Goal: Communication & Community: Answer question/provide support

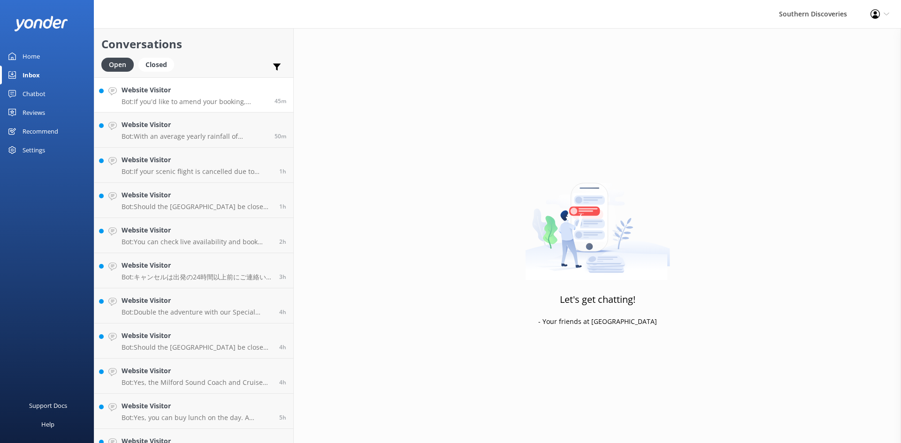
click at [213, 105] on p "Bot: If you'd like to amend your booking, please contact our reservations team …" at bounding box center [195, 102] width 146 height 8
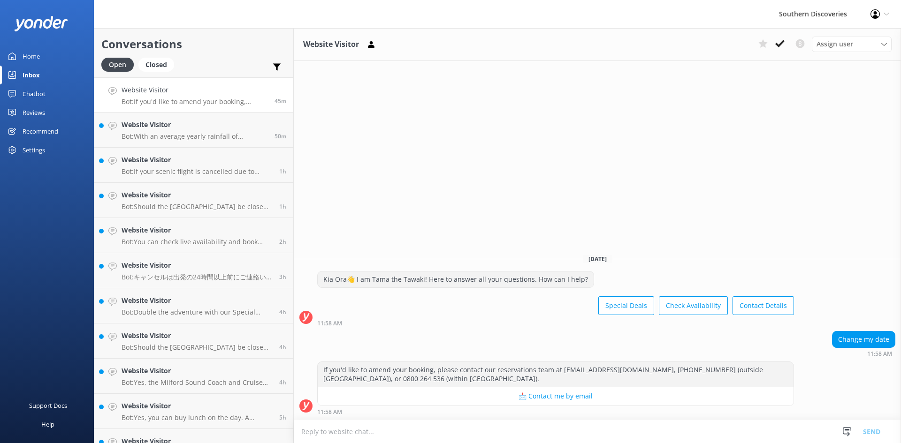
drag, startPoint x: 782, startPoint y: 44, endPoint x: 777, endPoint y: 46, distance: 5.1
click at [782, 44] on use at bounding box center [779, 44] width 9 height 8
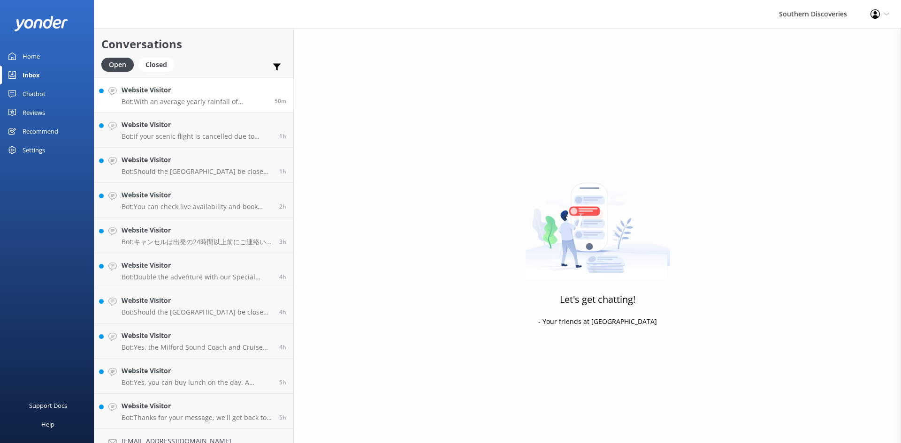
click at [177, 94] on h4 "Website Visitor" at bounding box center [195, 90] width 146 height 10
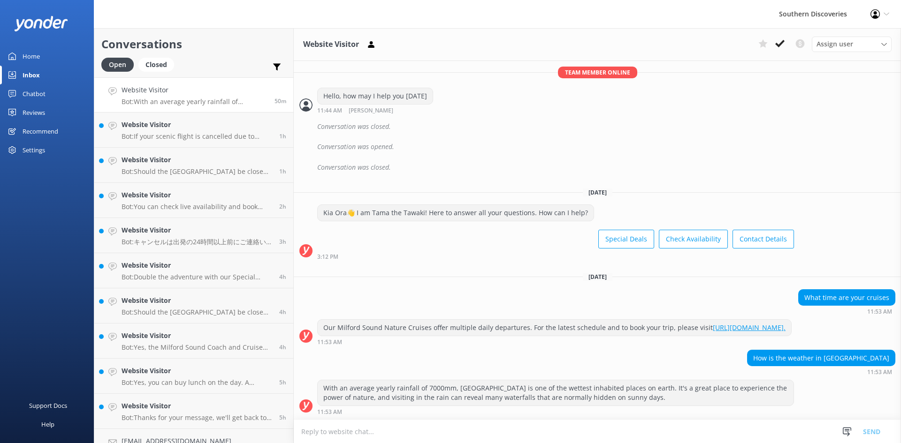
scroll to position [376, 0]
click at [781, 42] on icon at bounding box center [779, 43] width 9 height 9
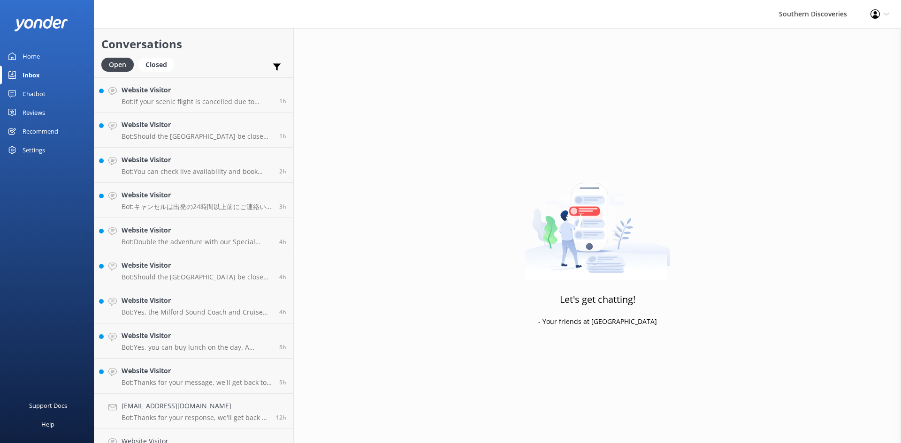
click at [180, 99] on p "Bot: If your scenic flight is cancelled due to weather, we will try our best to…" at bounding box center [197, 102] width 151 height 8
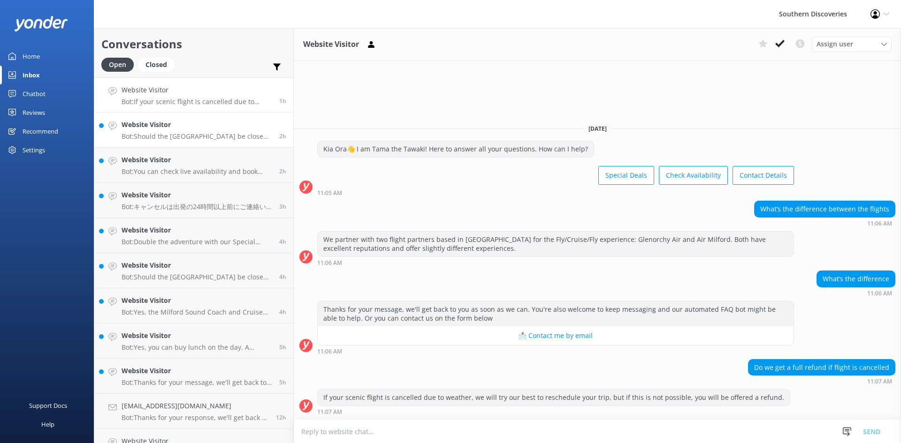
click at [219, 134] on p "Bot: Should the [GEOGRAPHIC_DATA] be closed and this disrupts your cruise and M…" at bounding box center [197, 136] width 151 height 8
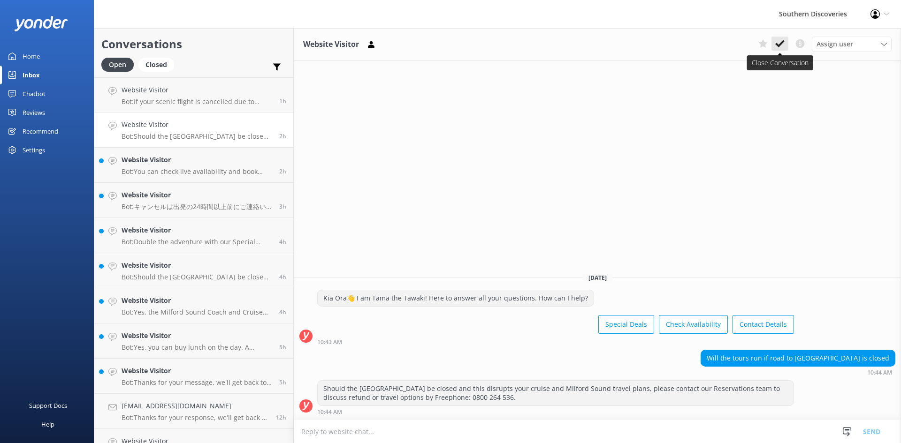
click at [785, 44] on button at bounding box center [779, 44] width 17 height 14
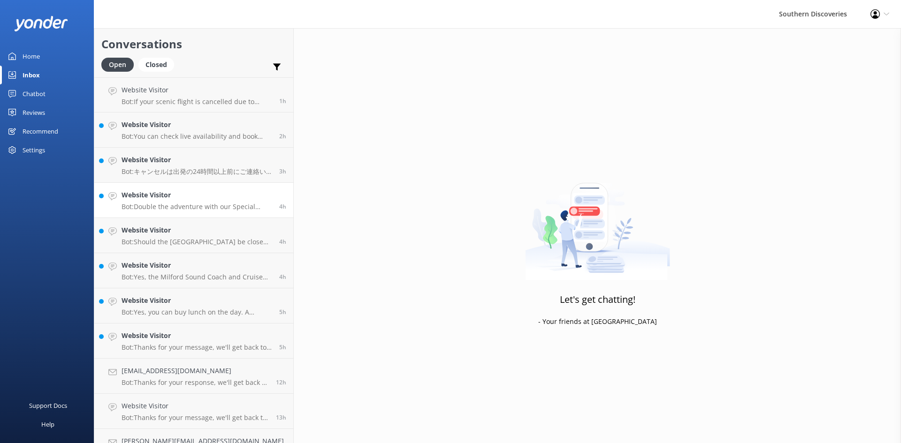
click at [220, 201] on div "Website Visitor Bot: Double the adventure with our Special Deals! Visit [URL][D…" at bounding box center [197, 200] width 151 height 21
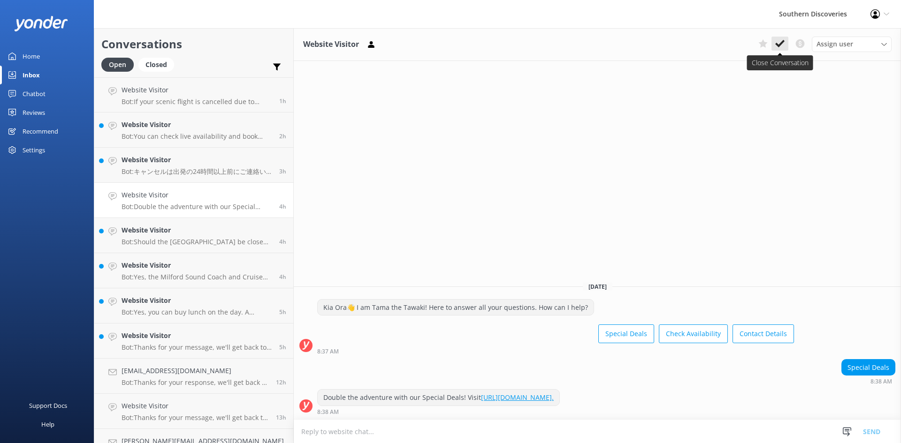
click at [781, 40] on icon at bounding box center [779, 43] width 9 height 9
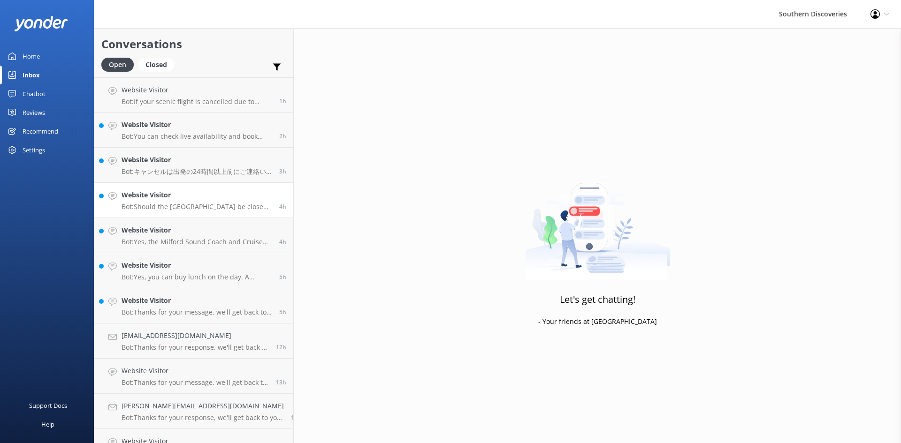
click at [201, 209] on p "Bot: Should the [GEOGRAPHIC_DATA] be closed on your day of travel and this disr…" at bounding box center [197, 207] width 151 height 8
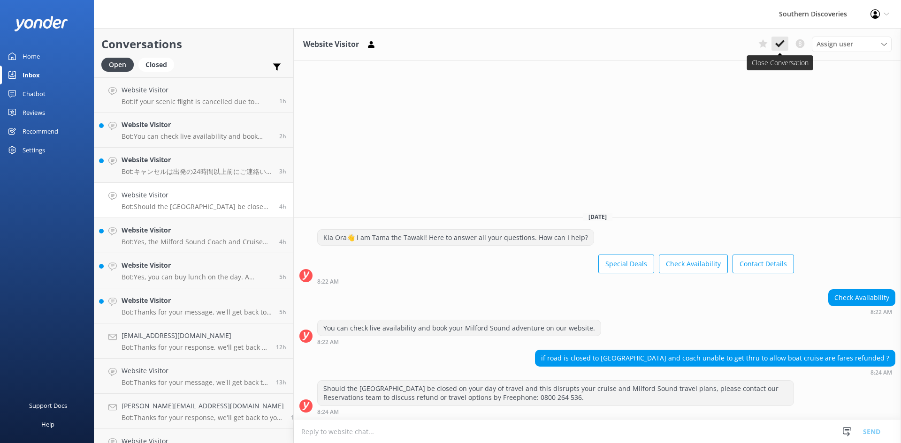
click at [782, 40] on icon at bounding box center [779, 43] width 9 height 9
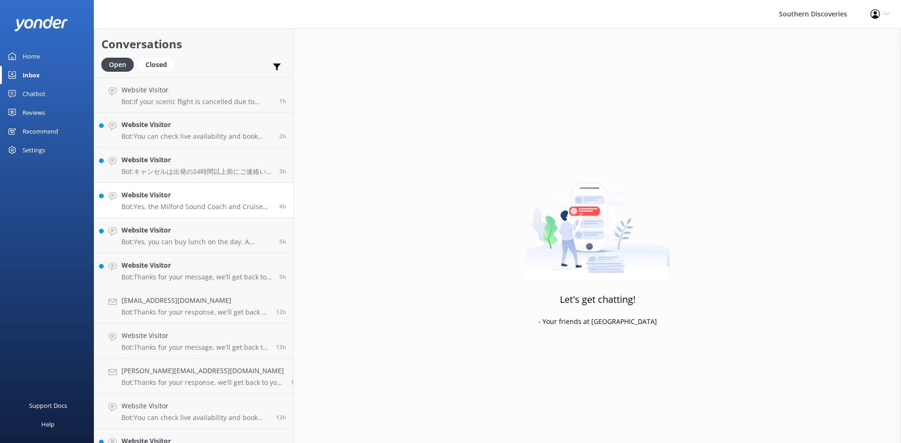
click at [221, 201] on div "Website Visitor Bot: Yes, the Milford Sound Coach and Cruise offers pick-up fro…" at bounding box center [197, 200] width 151 height 21
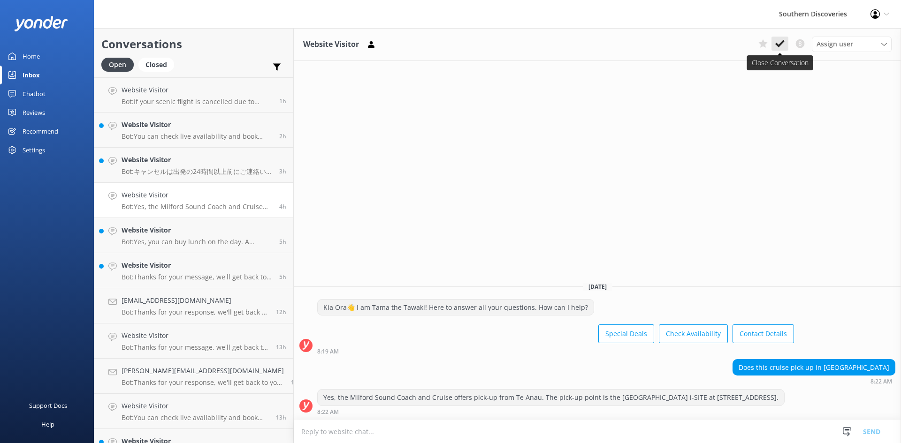
click at [781, 46] on icon at bounding box center [779, 43] width 9 height 9
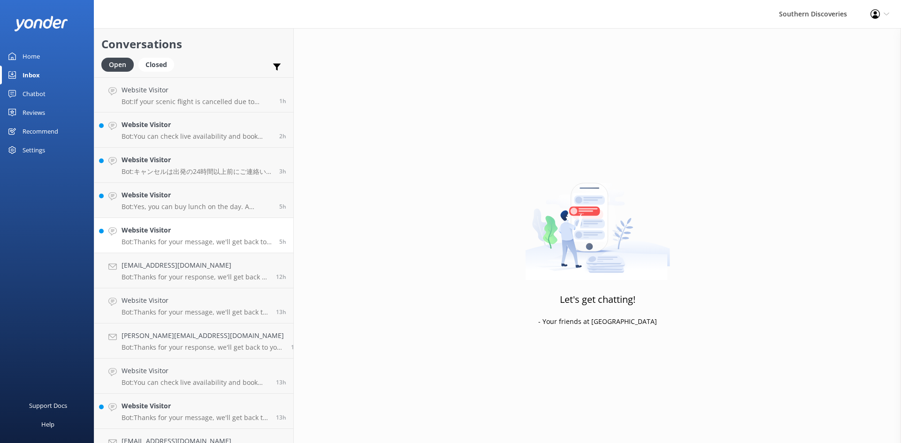
click at [211, 219] on link "Website Visitor Bot: Thanks for your message, we'll get back to you as soon as …" at bounding box center [193, 235] width 199 height 35
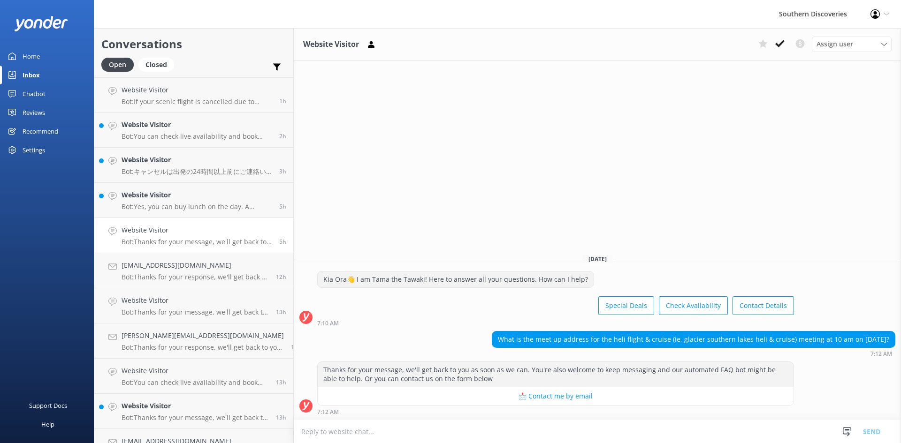
click at [213, 225] on link "Website Visitor Bot: Thanks for your message, we'll get back to you as soon as …" at bounding box center [193, 235] width 199 height 35
drag, startPoint x: 538, startPoint y: 340, endPoint x: 684, endPoint y: 343, distance: 146.4
click at [684, 343] on div "What is the meet up address for the heli flight & cruise (ie, glacier southern …" at bounding box center [693, 340] width 403 height 16
click at [500, 428] on textarea at bounding box center [597, 431] width 607 height 23
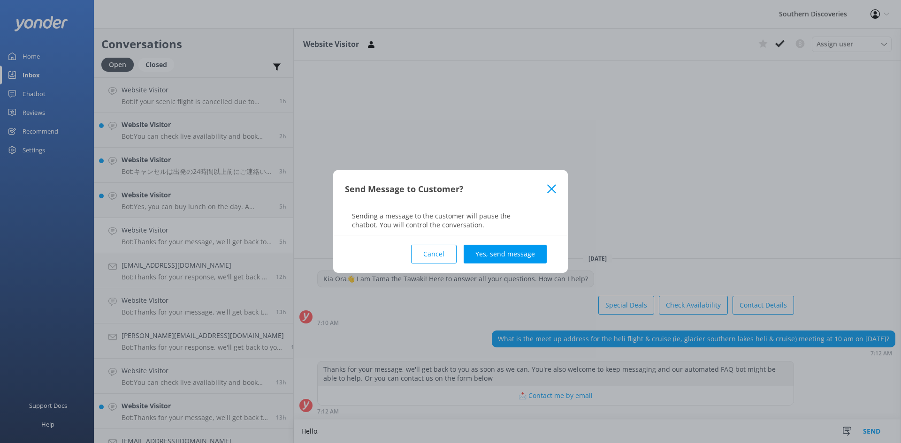
click at [437, 258] on button "Cancel" at bounding box center [434, 254] width 46 height 19
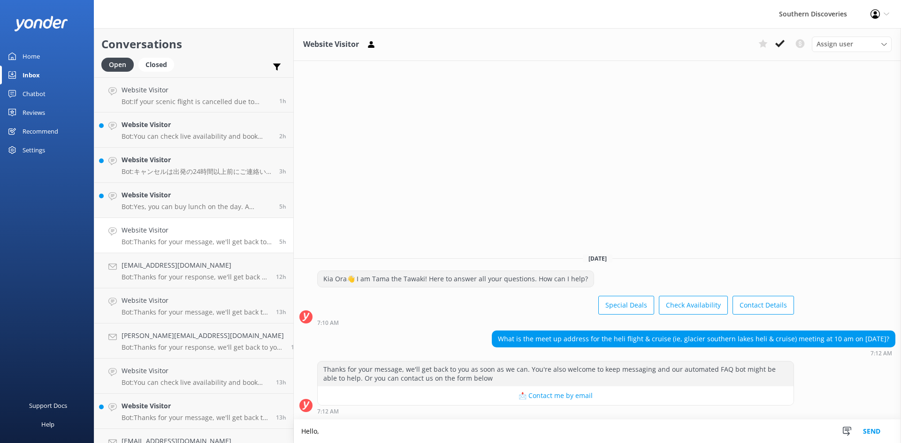
click at [338, 428] on textarea "Hello," at bounding box center [597, 431] width 607 height 23
click at [413, 432] on textarea "Hello, Thank you for your message." at bounding box center [597, 431] width 607 height 23
paste textarea "[STREET_ADDRESS][PERSON_NAME]"
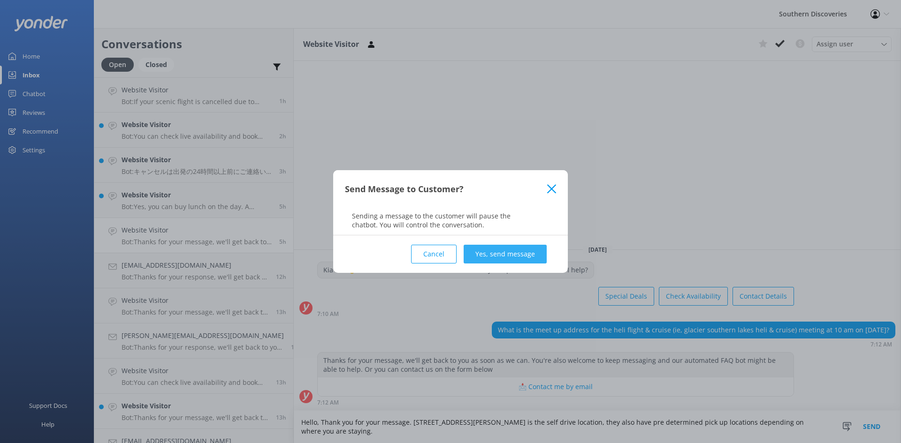
type textarea "Hello, Thank you for your message. [STREET_ADDRESS][PERSON_NAME] is the self dr…"
click at [510, 258] on button "Yes, send message" at bounding box center [504, 254] width 83 height 19
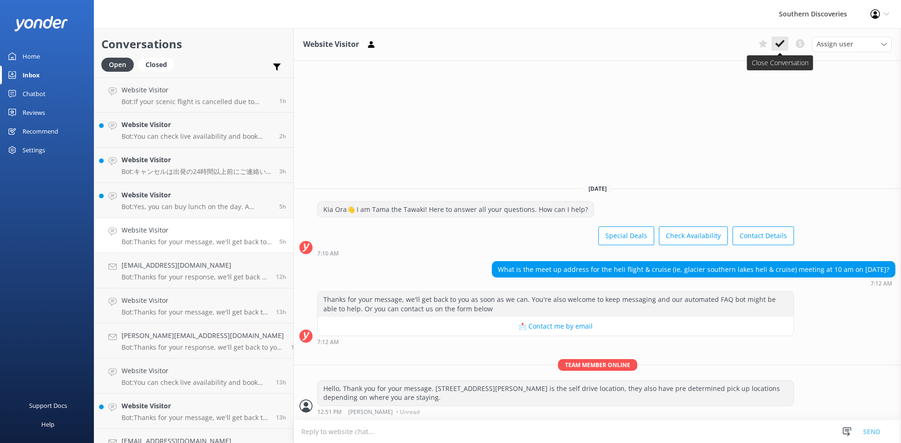
click at [779, 42] on icon at bounding box center [779, 43] width 9 height 9
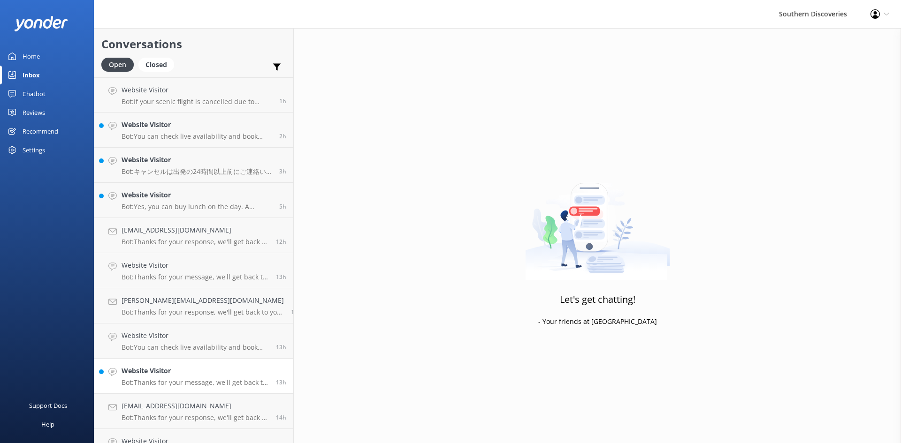
click at [162, 377] on div "Website Visitor Bot: Thanks for your message, we'll get back to you as soon as …" at bounding box center [195, 376] width 147 height 21
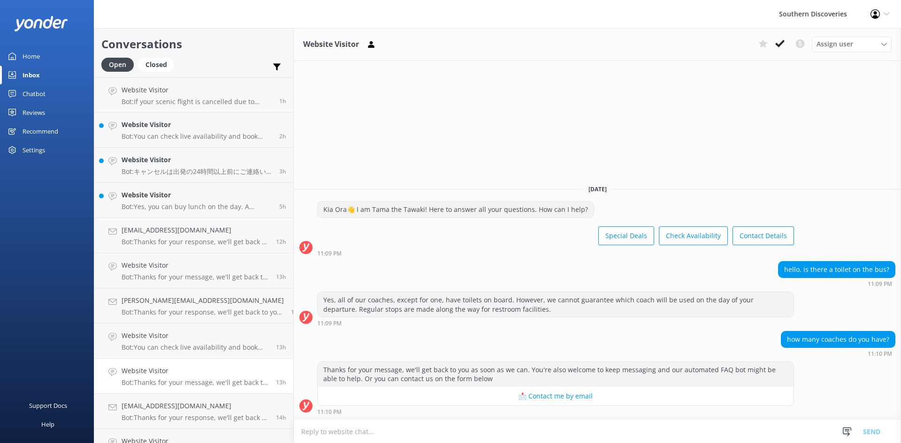
click at [547, 428] on textarea at bounding box center [597, 431] width 607 height 23
type textarea "W"
type textarea "Hello, We run up to 3 coaches depending on the requirements of operation"
click at [876, 434] on button "Send" at bounding box center [871, 431] width 35 height 23
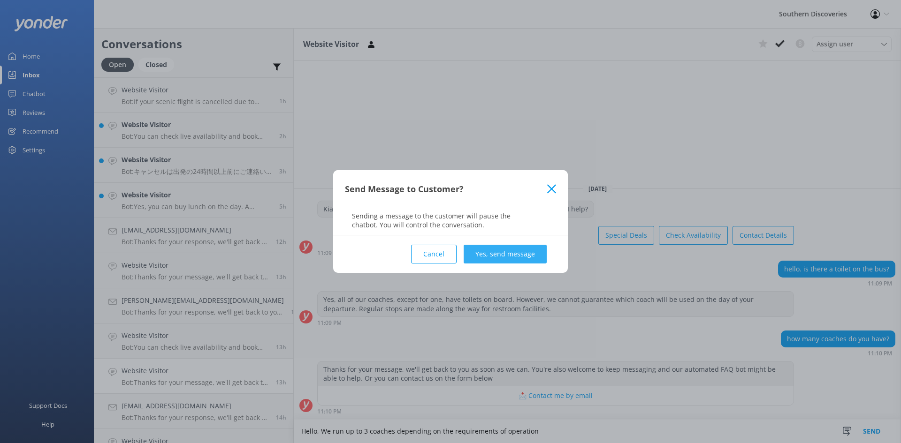
click at [497, 257] on button "Yes, send message" at bounding box center [504, 254] width 83 height 19
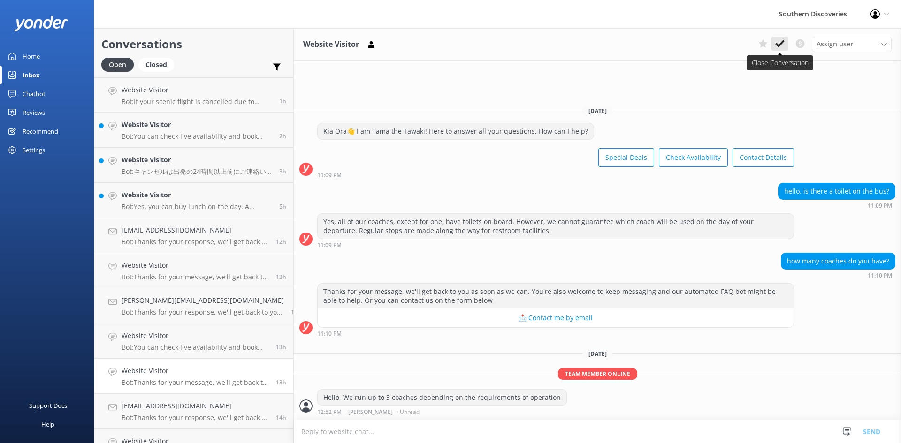
click at [786, 41] on button at bounding box center [779, 44] width 17 height 14
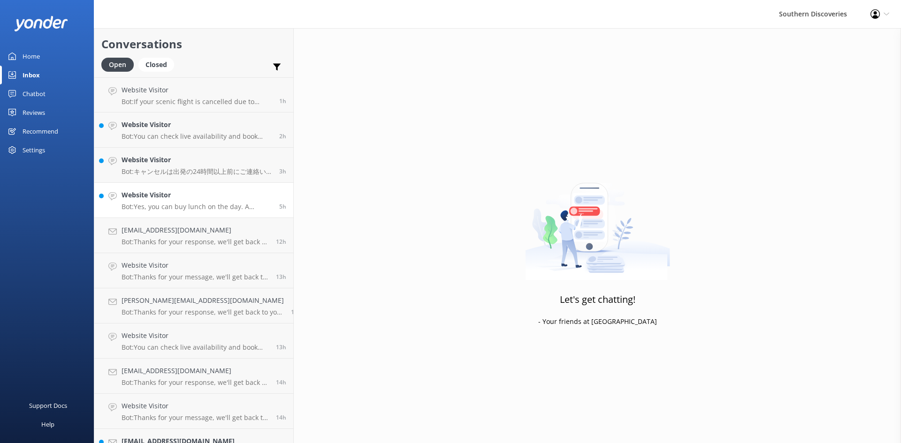
click at [211, 203] on p "Bot: Yes, you can buy lunch on the day. A selection of snacks is available on a…" at bounding box center [197, 207] width 151 height 8
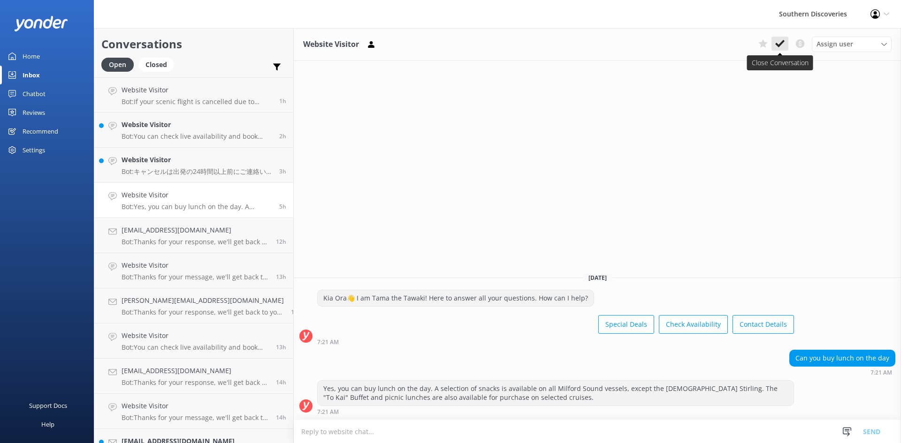
click at [784, 46] on icon at bounding box center [779, 43] width 9 height 9
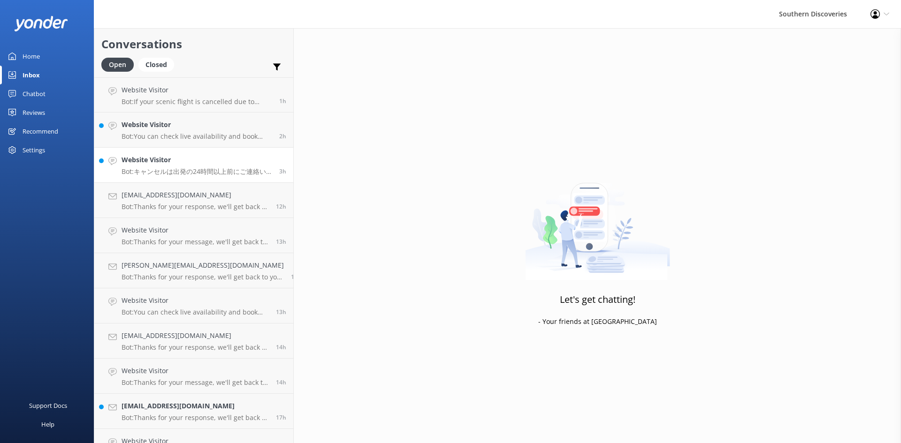
click at [182, 176] on link "Website Visitor Bot: キャンセルは出発の24時間以上前にご連絡いただければ無料で行えます。詳細は、0800 264 536（[GEOGRA…" at bounding box center [193, 165] width 199 height 35
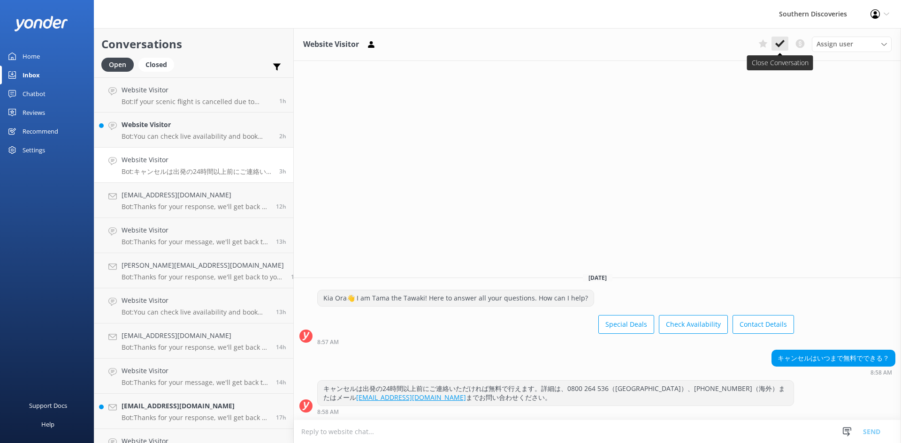
click at [782, 43] on use at bounding box center [779, 44] width 9 height 8
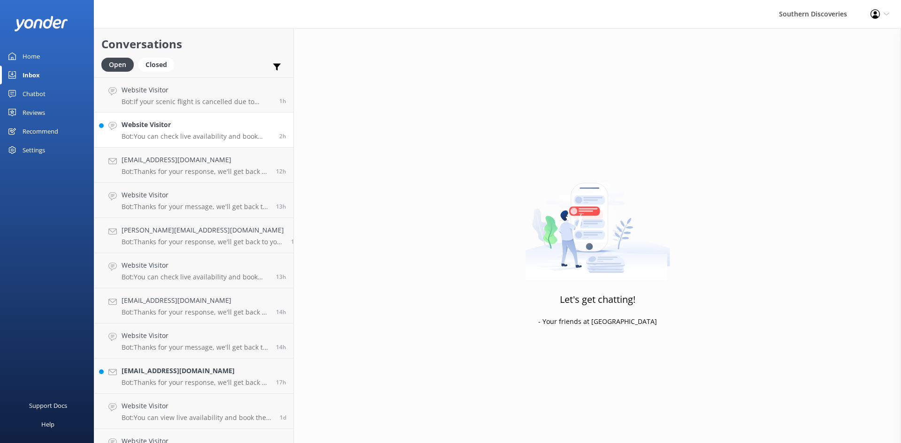
click at [174, 129] on h4 "Website Visitor" at bounding box center [197, 125] width 151 height 10
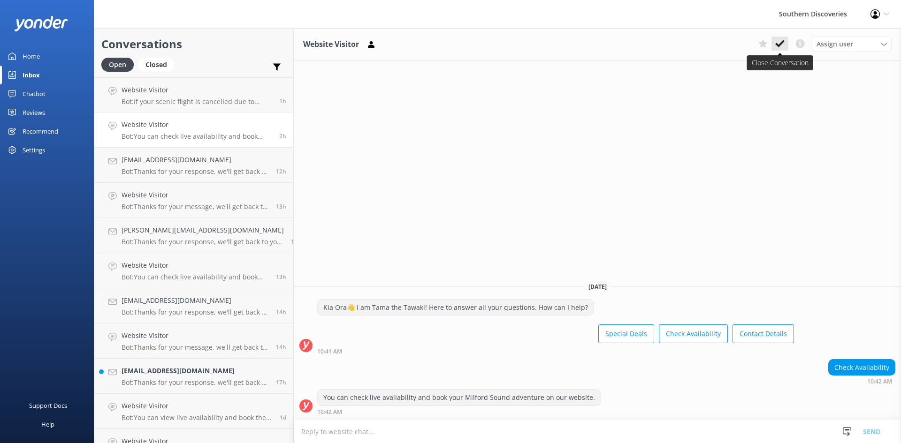
click at [777, 43] on icon at bounding box center [779, 43] width 9 height 9
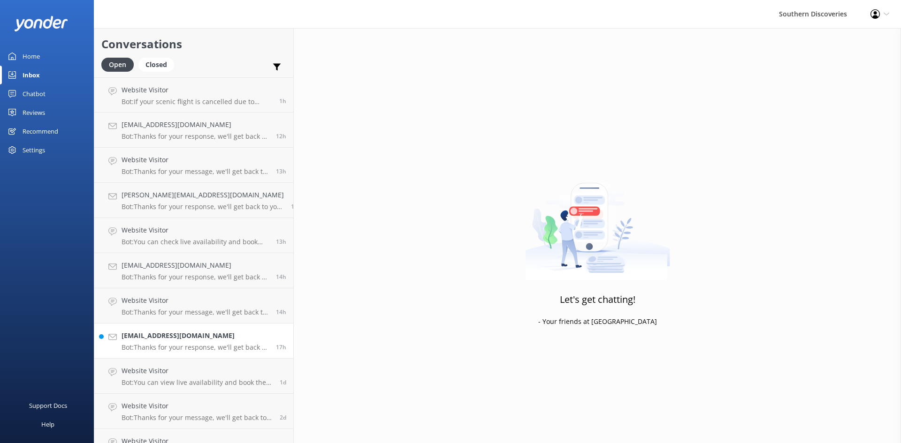
click at [178, 343] on p "Bot: Thanks for your response, we'll get back to you as soon as we can during o…" at bounding box center [195, 347] width 147 height 8
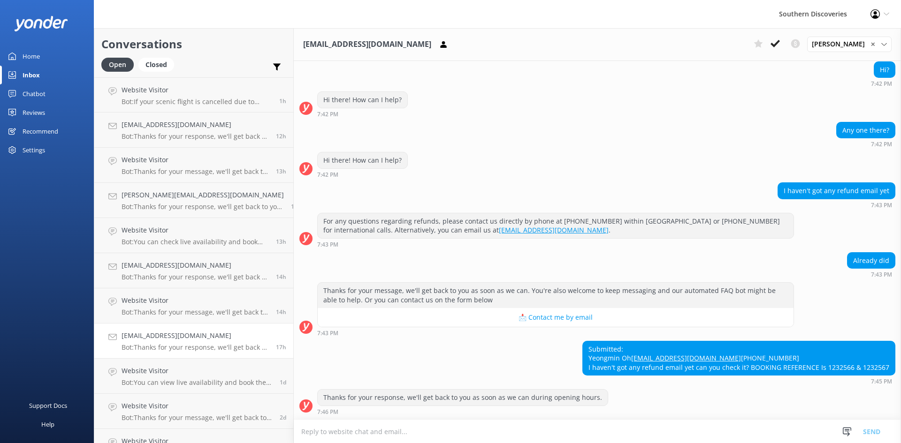
scroll to position [1246, 0]
click at [831, 365] on div "Submitted: Yeongmin Oh [EMAIL_ADDRESS][DOMAIN_NAME] [PHONE_NUMBER] I haven't go…" at bounding box center [739, 359] width 312 height 34
copy div "1232566"
click at [441, 432] on textarea at bounding box center [597, 431] width 607 height 23
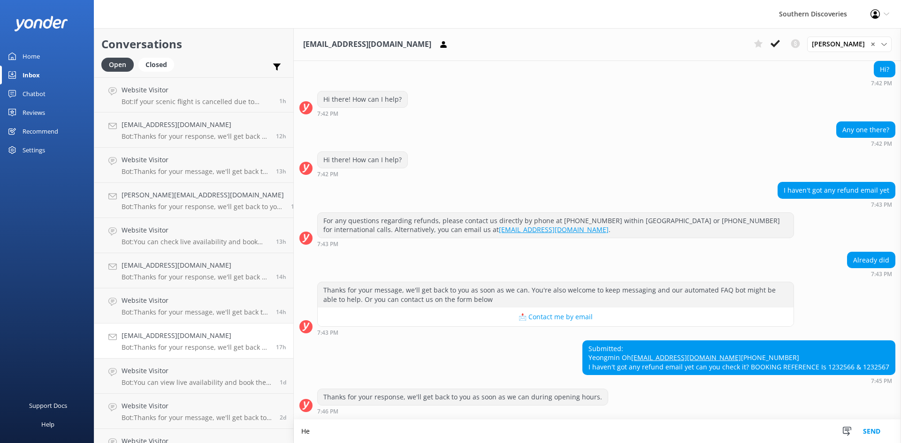
scroll to position [1247, 0]
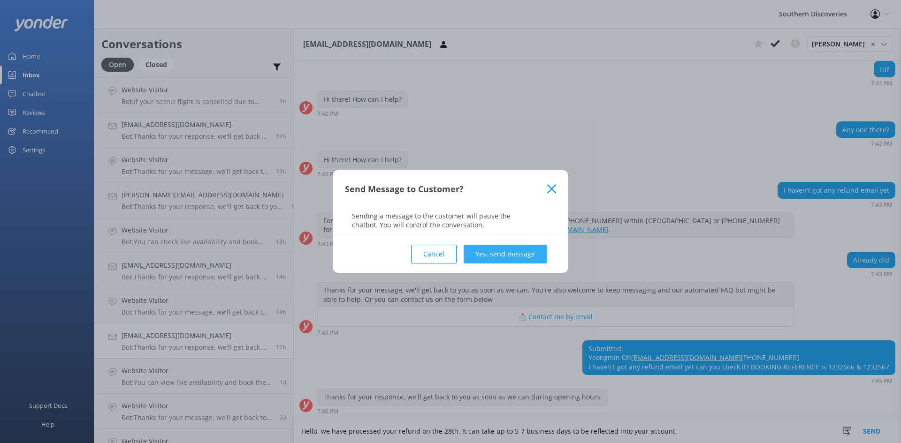
type textarea "Hello, we have processed your refund on the 28th. It can take up to 5-7 busines…"
click at [526, 253] on button "Yes, send message" at bounding box center [504, 254] width 83 height 19
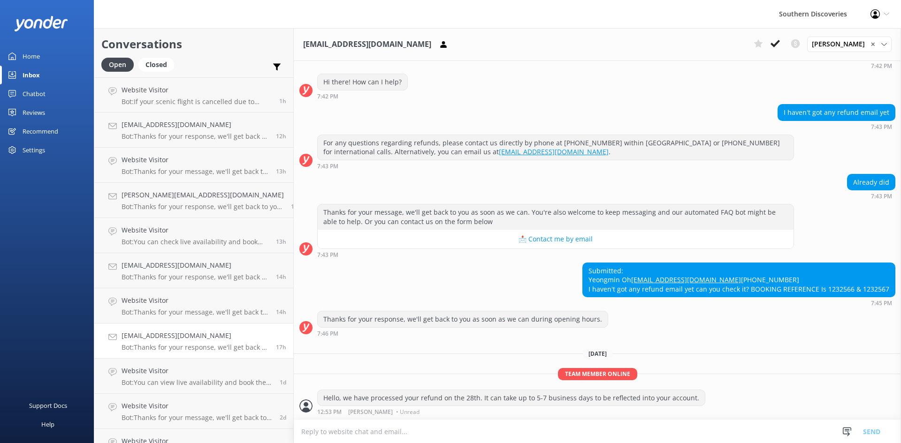
scroll to position [1325, 0]
click at [873, 283] on div "Submitted: Yeongmin Oh [EMAIL_ADDRESS][DOMAIN_NAME] [PHONE_NUMBER] I haven't go…" at bounding box center [739, 280] width 312 height 34
click at [874, 283] on div "Submitted: Yeongmin Oh [EMAIL_ADDRESS][DOMAIN_NAME] [PHONE_NUMBER] I haven't go…" at bounding box center [739, 280] width 312 height 34
click at [874, 290] on div "Submitted: Yeongmin Oh [EMAIL_ADDRESS][DOMAIN_NAME] [PHONE_NUMBER] I haven't go…" at bounding box center [739, 280] width 312 height 34
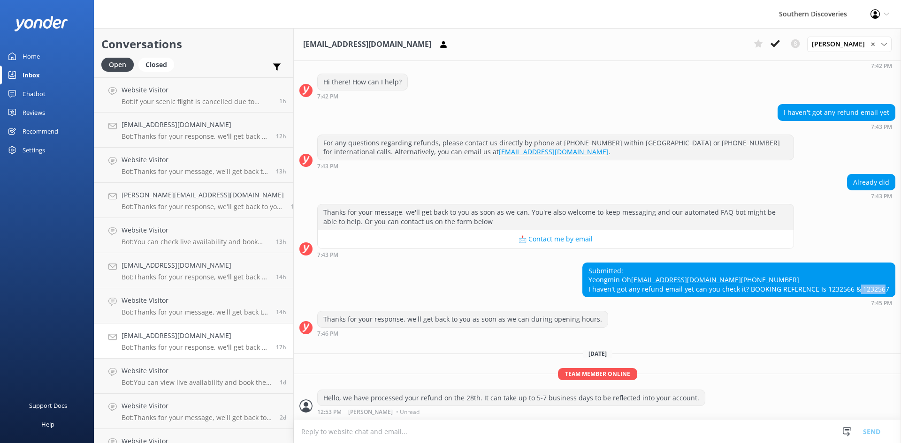
copy div "1232567"
click at [779, 46] on use at bounding box center [774, 44] width 9 height 8
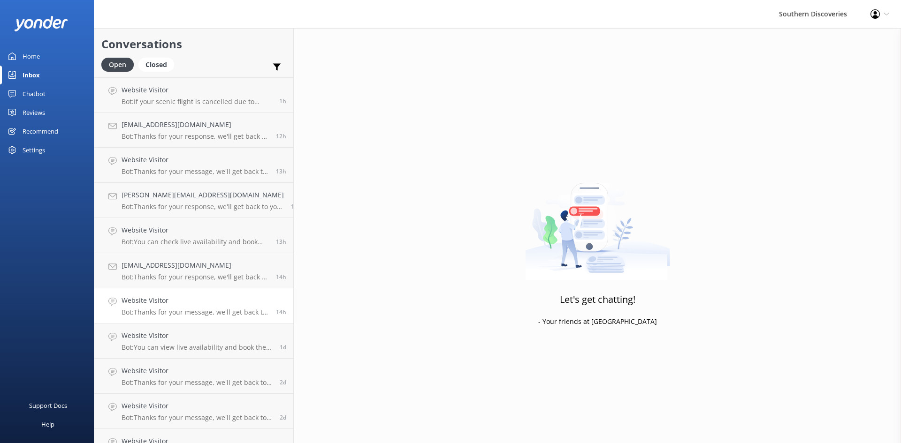
click at [199, 311] on p "Bot: Thanks for your message, we'll get back to you as soon as we can. You're a…" at bounding box center [195, 312] width 147 height 8
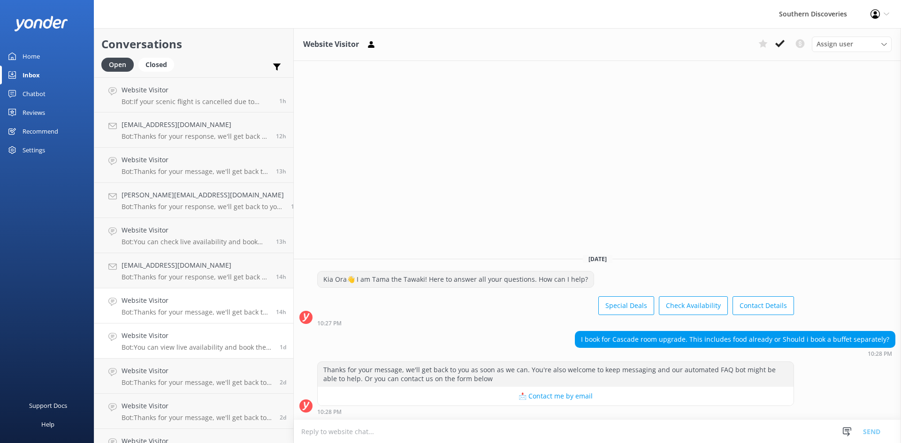
click at [175, 337] on h4 "Website Visitor" at bounding box center [197, 336] width 151 height 10
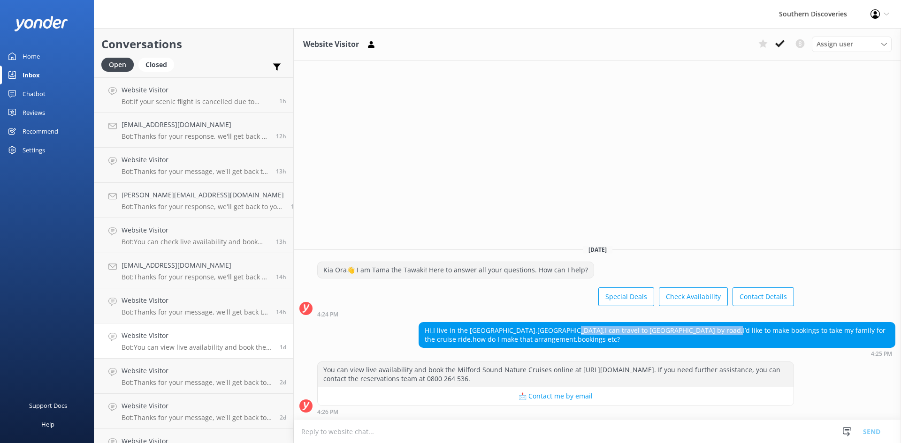
drag, startPoint x: 546, startPoint y: 333, endPoint x: 697, endPoint y: 330, distance: 151.1
click at [697, 330] on div "Hi,I live in the [GEOGRAPHIC_DATA],[GEOGRAPHIC_DATA],I can travel to [GEOGRAPHI…" at bounding box center [657, 335] width 476 height 25
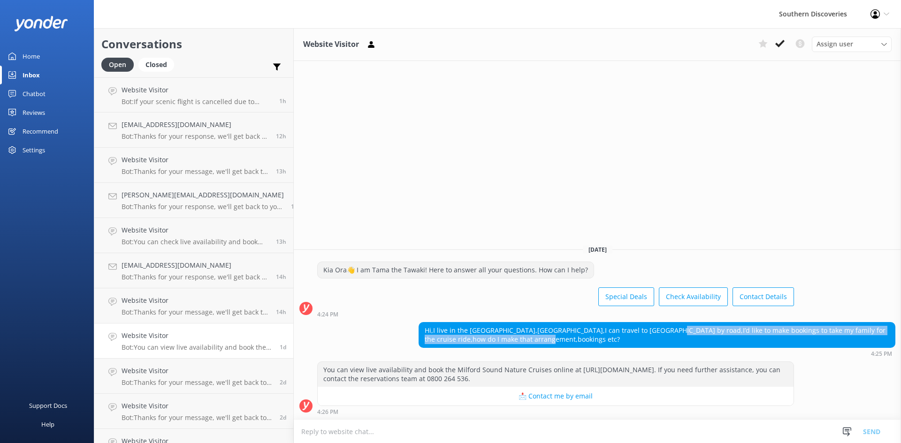
drag, startPoint x: 646, startPoint y: 332, endPoint x: 724, endPoint y: 344, distance: 79.2
click at [725, 343] on div "Hi,I live in the [GEOGRAPHIC_DATA],[GEOGRAPHIC_DATA],I can travel to [GEOGRAPHI…" at bounding box center [657, 335] width 476 height 25
click at [724, 344] on div "Hi,I live in the [GEOGRAPHIC_DATA],[GEOGRAPHIC_DATA],I can travel to [GEOGRAPHI…" at bounding box center [657, 335] width 476 height 25
click at [723, 344] on div "Hi,I live in the [GEOGRAPHIC_DATA],[GEOGRAPHIC_DATA],I can travel to [GEOGRAPHI…" at bounding box center [657, 335] width 476 height 25
drag, startPoint x: 494, startPoint y: 339, endPoint x: 409, endPoint y: 342, distance: 85.0
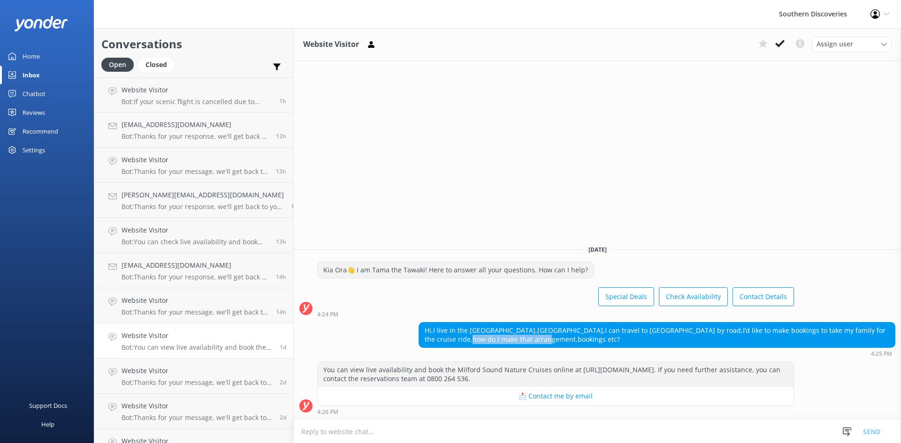
click at [419, 342] on div "Hi,I live in the [GEOGRAPHIC_DATA],[GEOGRAPHIC_DATA],I can travel to [GEOGRAPHI…" at bounding box center [657, 335] width 476 height 25
drag, startPoint x: 412, startPoint y: 340, endPoint x: 495, endPoint y: 344, distance: 83.6
click at [495, 344] on div "Hi,I live in the [GEOGRAPHIC_DATA],[GEOGRAPHIC_DATA],I can travel to [GEOGRAPHI…" at bounding box center [657, 335] width 476 height 25
click at [489, 338] on div "Hi,I live in the [GEOGRAPHIC_DATA],[GEOGRAPHIC_DATA],I can travel to [GEOGRAPHI…" at bounding box center [657, 335] width 476 height 25
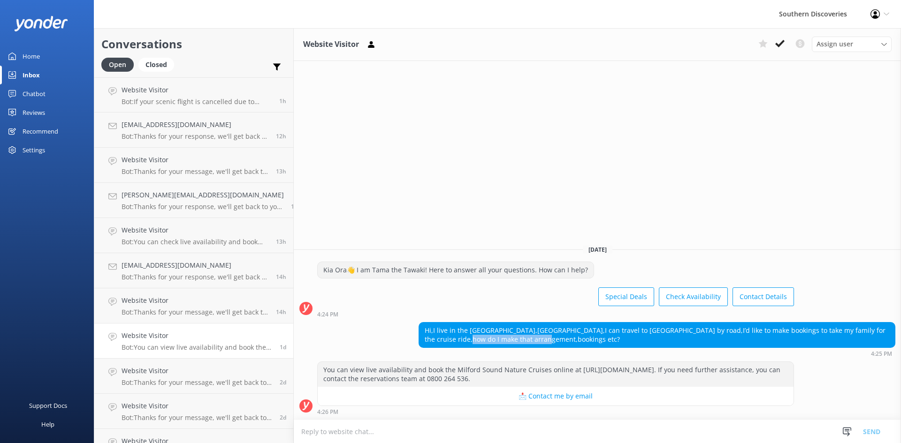
drag, startPoint x: 494, startPoint y: 338, endPoint x: 416, endPoint y: 343, distance: 78.5
click at [419, 343] on div "Hi,I live in the [GEOGRAPHIC_DATA],[GEOGRAPHIC_DATA],I can travel to [GEOGRAPHI…" at bounding box center [657, 335] width 476 height 25
drag, startPoint x: 416, startPoint y: 342, endPoint x: 422, endPoint y: 342, distance: 5.6
click at [419, 342] on div "Hi,I live in the [GEOGRAPHIC_DATA],[GEOGRAPHIC_DATA],I can travel to [GEOGRAPHI…" at bounding box center [657, 335] width 476 height 25
drag, startPoint x: 740, startPoint y: 331, endPoint x: 779, endPoint y: 335, distance: 39.6
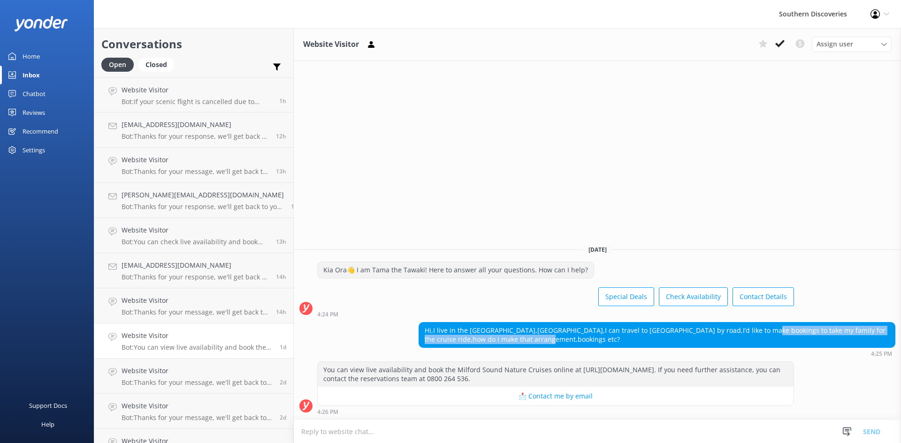
click at [784, 335] on div "Hi,I live in the [GEOGRAPHIC_DATA],[GEOGRAPHIC_DATA],I can travel to [GEOGRAPHI…" at bounding box center [657, 335] width 476 height 25
click at [779, 334] on div "Hi,I live in the [GEOGRAPHIC_DATA],[GEOGRAPHIC_DATA],I can travel to [GEOGRAPHI…" at bounding box center [657, 335] width 476 height 25
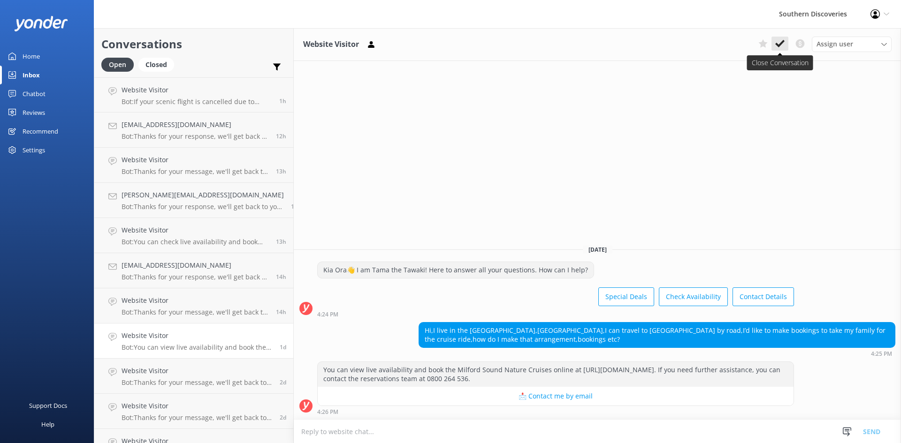
click at [782, 46] on icon at bounding box center [779, 43] width 9 height 9
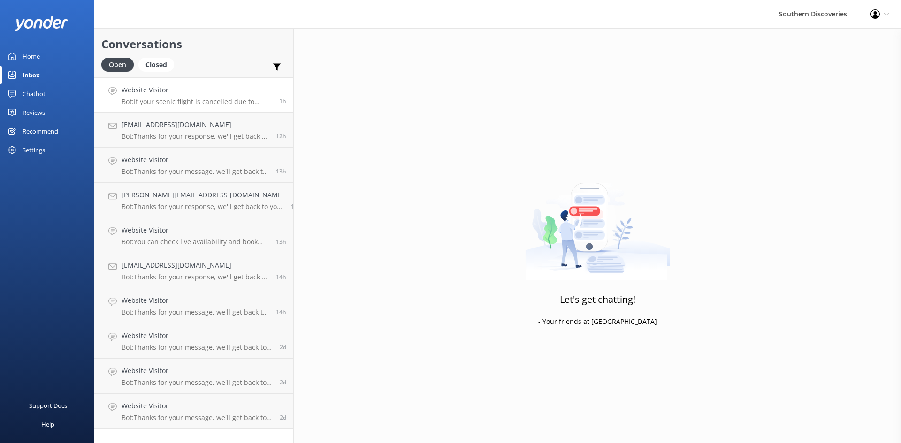
click at [207, 104] on p "Bot: If your scenic flight is cancelled due to weather, we will try our best to…" at bounding box center [197, 102] width 151 height 8
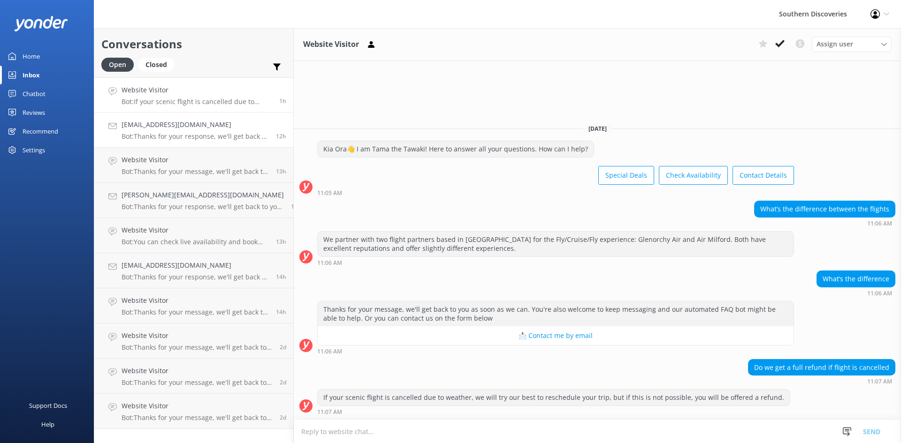
click at [203, 127] on h4 "[EMAIL_ADDRESS][DOMAIN_NAME]" at bounding box center [195, 125] width 147 height 10
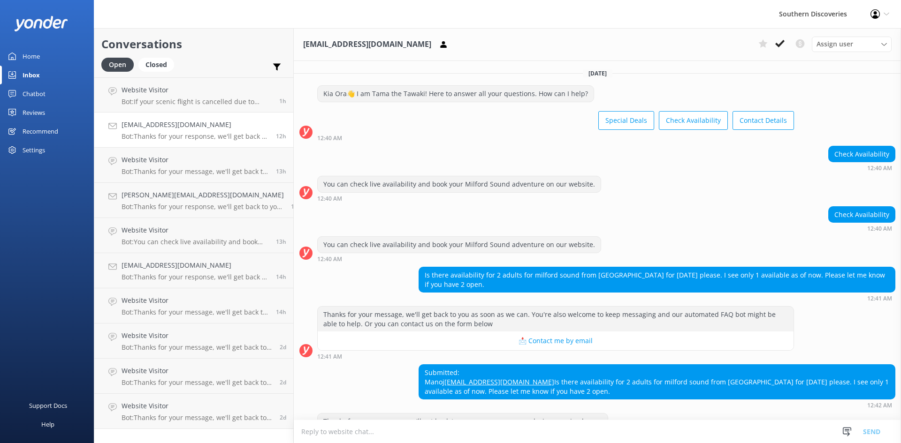
scroll to position [42, 0]
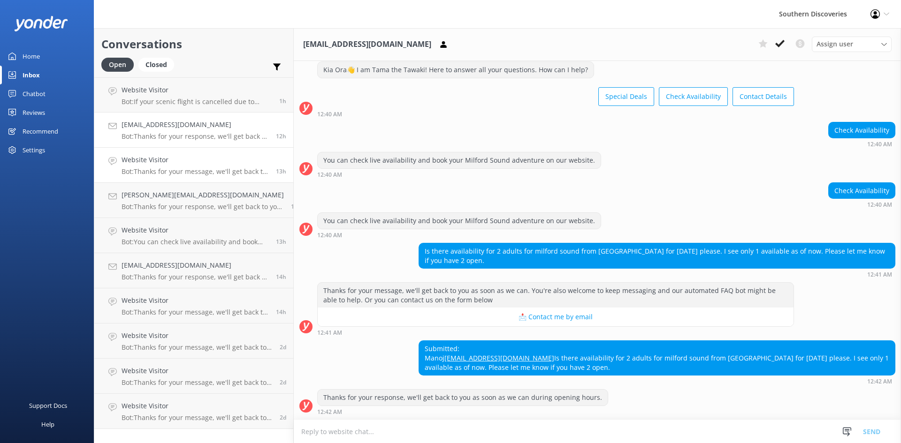
click at [198, 164] on h4 "Website Visitor" at bounding box center [195, 160] width 147 height 10
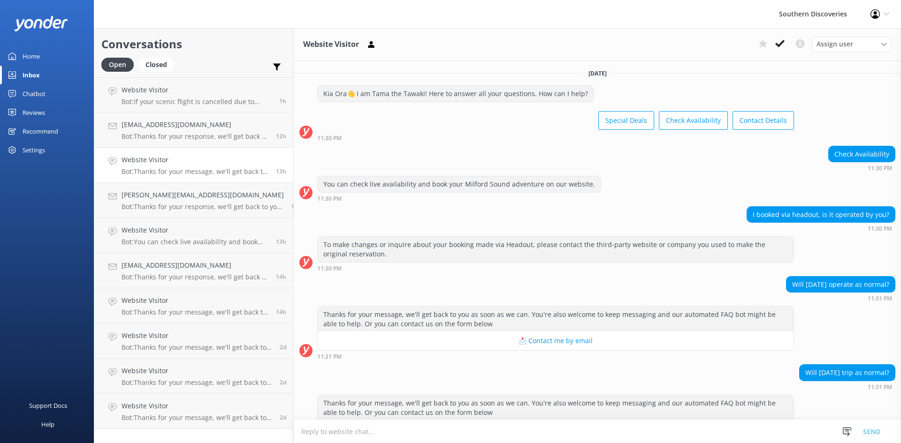
scroll to position [33, 0]
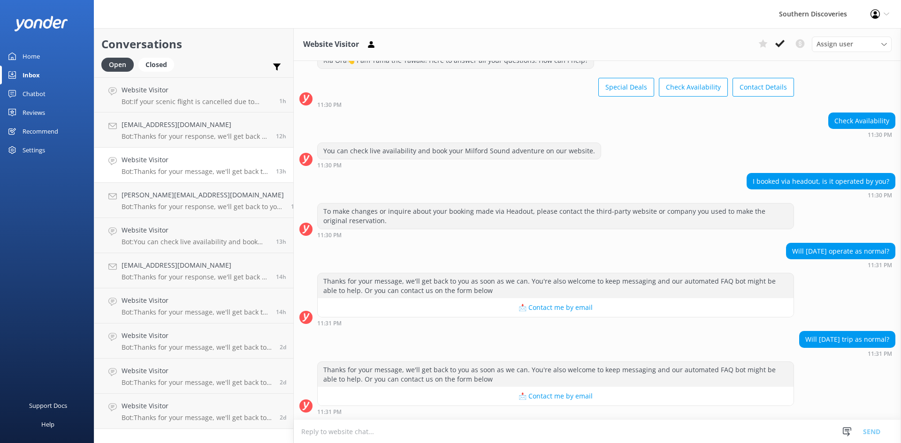
click at [310, 428] on textarea at bounding box center [597, 431] width 607 height 23
click at [563, 431] on textarea at bounding box center [597, 431] width 607 height 23
click at [564, 422] on textarea at bounding box center [597, 431] width 607 height 23
type textarea "He"
drag, startPoint x: 327, startPoint y: 431, endPoint x: 160, endPoint y: 462, distance: 169.9
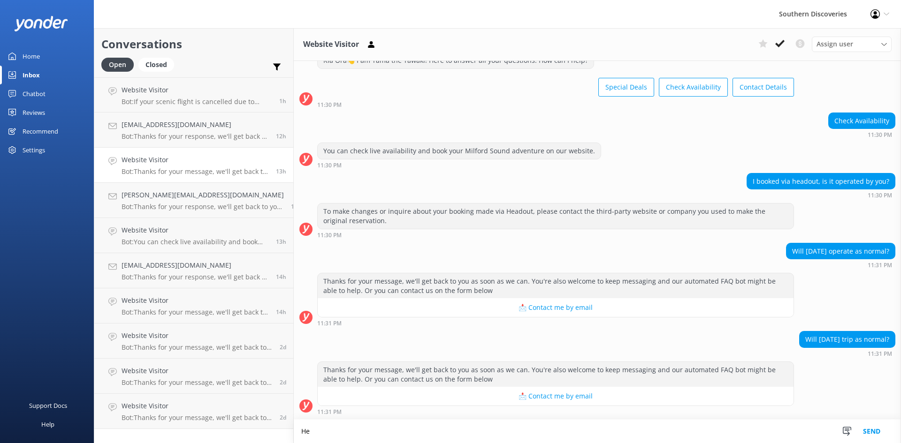
click at [160, 443] on html "Southern Discoveries Profile Settings Logout Home Inbox Chatbot Content Product…" at bounding box center [450, 221] width 901 height 443
click at [778, 42] on icon at bounding box center [779, 43] width 9 height 9
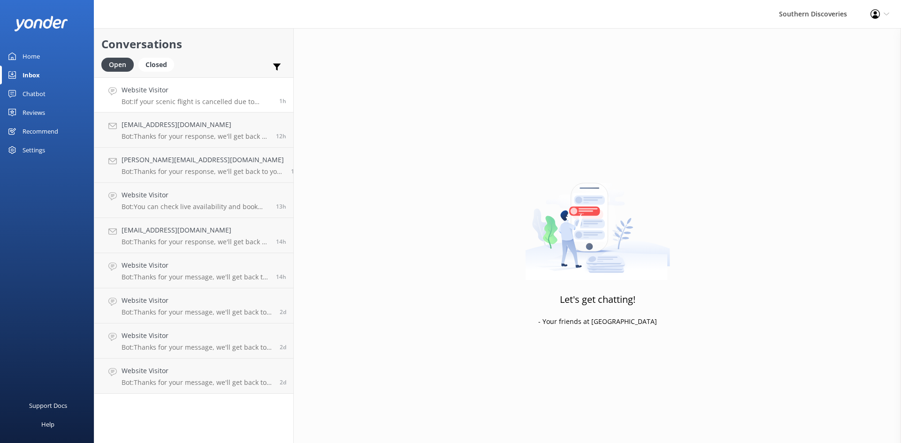
click at [170, 95] on h4 "Website Visitor" at bounding box center [197, 90] width 151 height 10
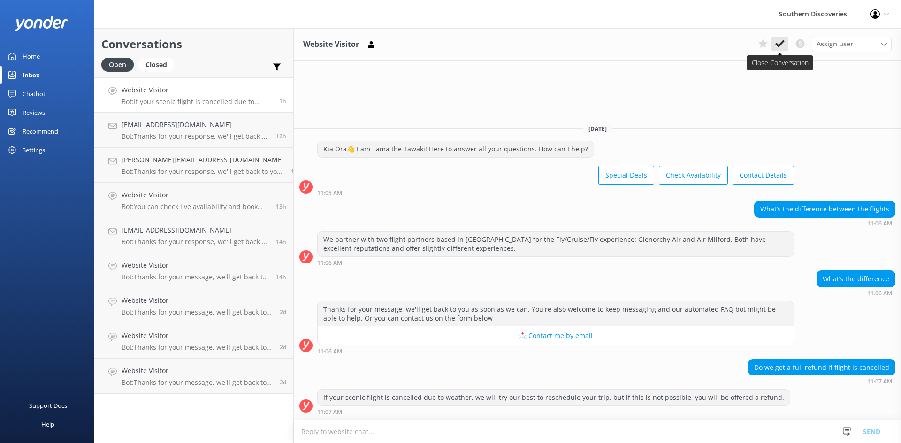
click at [783, 46] on icon at bounding box center [779, 43] width 9 height 9
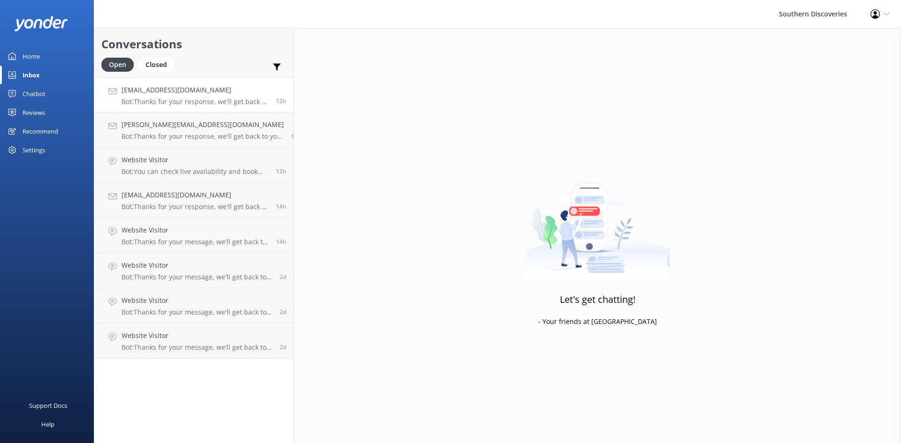
click at [218, 102] on p "Bot: Thanks for your response, we'll get back to you as soon as we can during o…" at bounding box center [195, 102] width 147 height 8
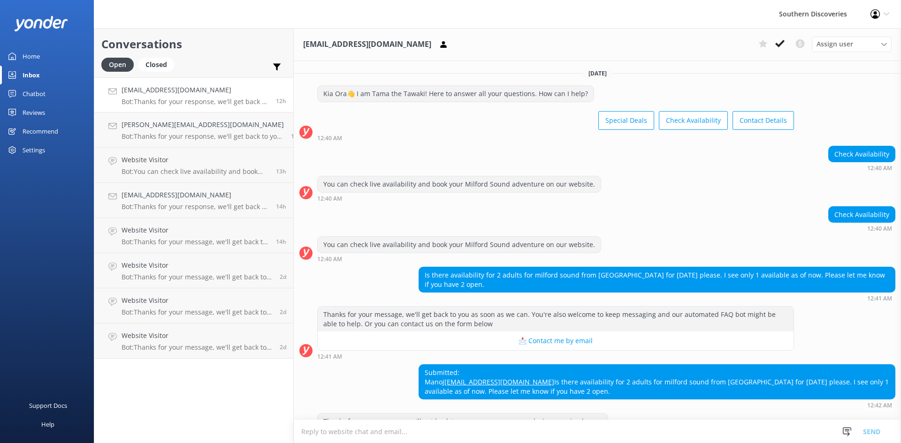
scroll to position [42, 0]
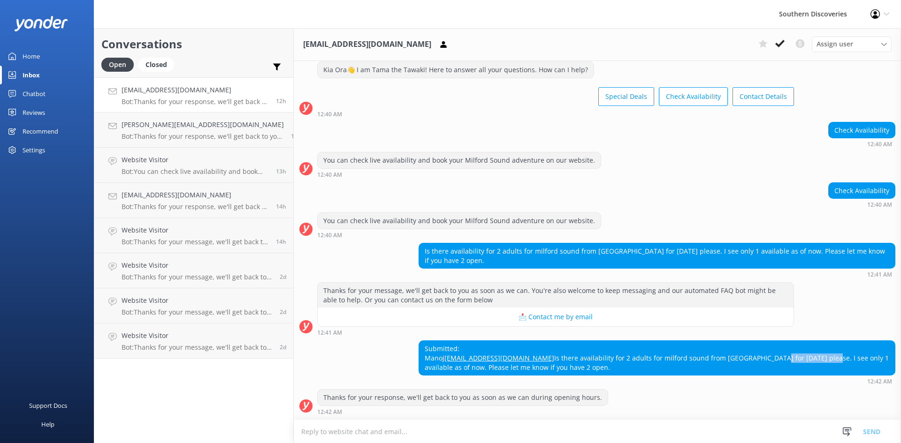
drag, startPoint x: 627, startPoint y: 358, endPoint x: 679, endPoint y: 357, distance: 51.6
click at [679, 357] on div "Submitted: Manoj [EMAIL_ADDRESS][DOMAIN_NAME] Is there availability for 2 adult…" at bounding box center [657, 358] width 476 height 34
drag, startPoint x: 392, startPoint y: 428, endPoint x: 395, endPoint y: 424, distance: 4.8
click at [392, 427] on textarea at bounding box center [597, 431] width 607 height 23
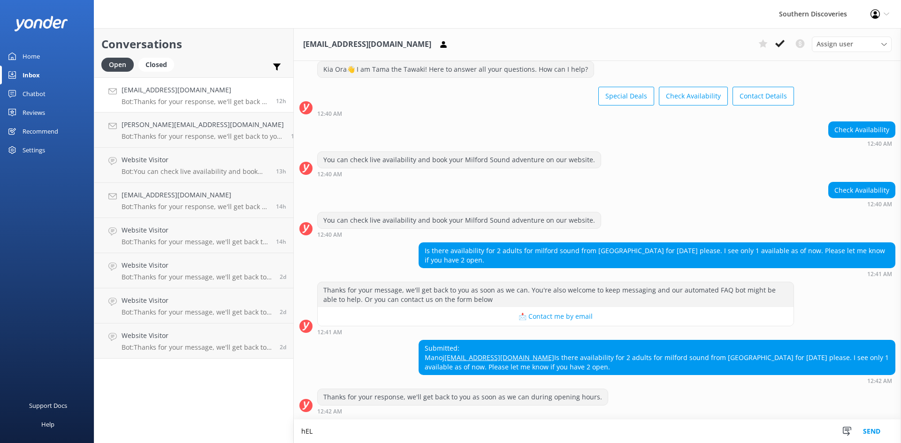
scroll to position [43, 0]
type textarea "h"
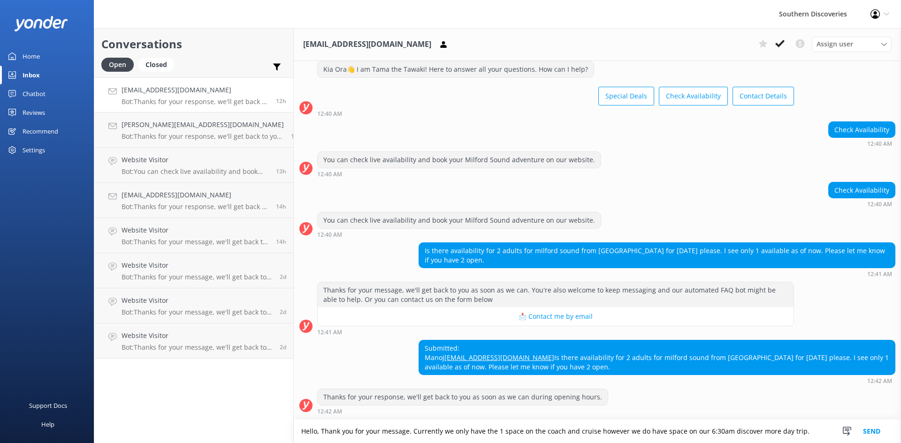
type textarea "Hello, Thank you for your message. Currently we only have the 1 space on the co…"
click at [867, 431] on button "Send" at bounding box center [871, 431] width 35 height 23
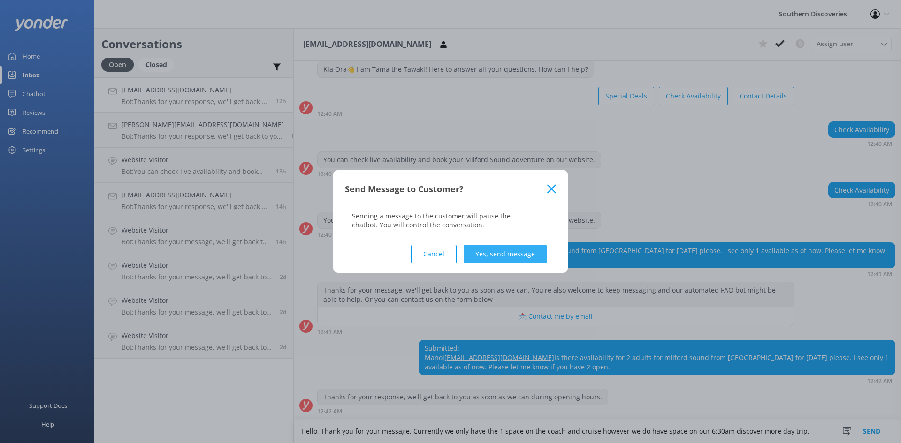
click at [507, 245] on button "Yes, send message" at bounding box center [504, 254] width 83 height 19
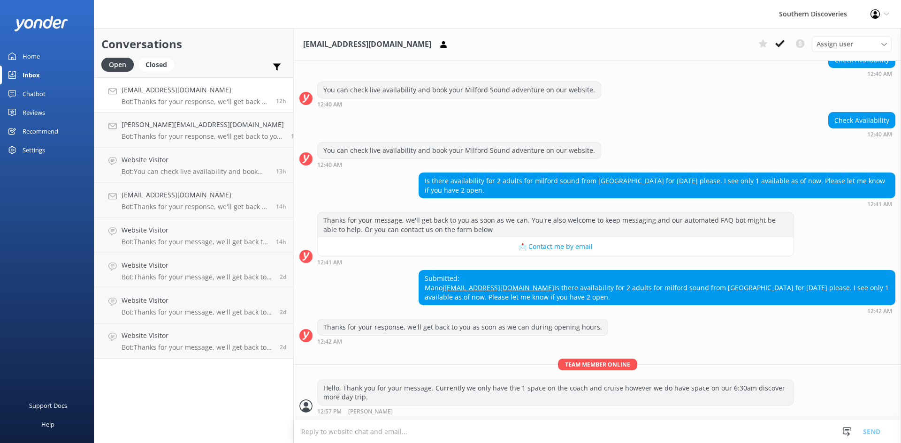
scroll to position [113, 0]
click at [837, 42] on span "Assign user" at bounding box center [834, 44] width 37 height 10
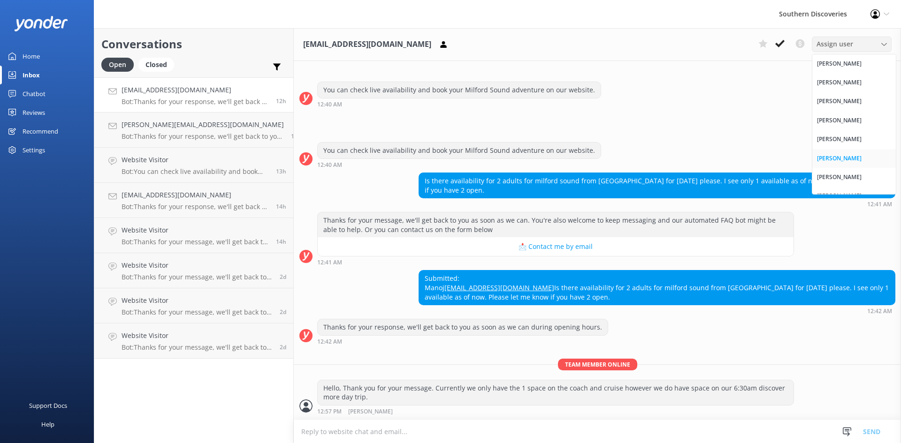
click at [838, 162] on div "[PERSON_NAME]" at bounding box center [839, 158] width 45 height 9
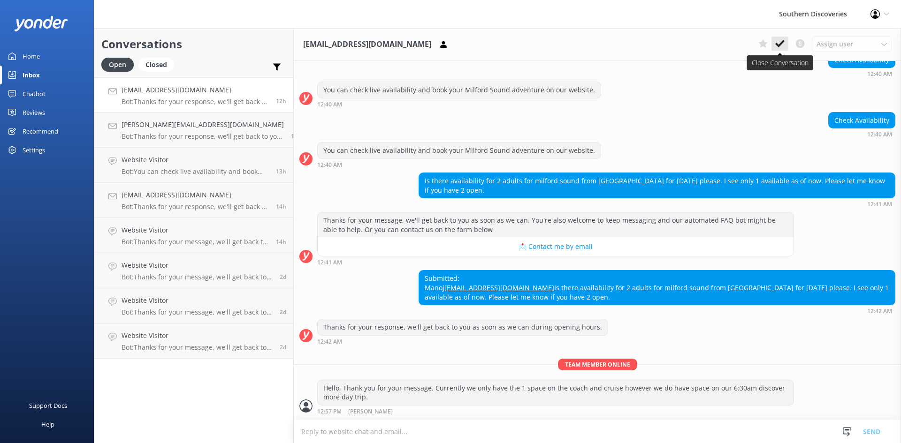
click at [782, 44] on use at bounding box center [779, 44] width 9 height 8
